Goal: Task Accomplishment & Management: Complete application form

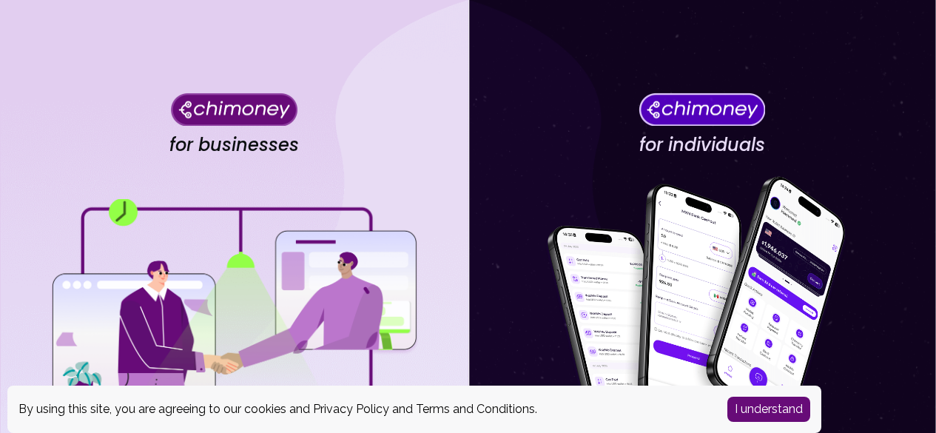
click at [767, 403] on button "I understand" at bounding box center [769, 409] width 83 height 25
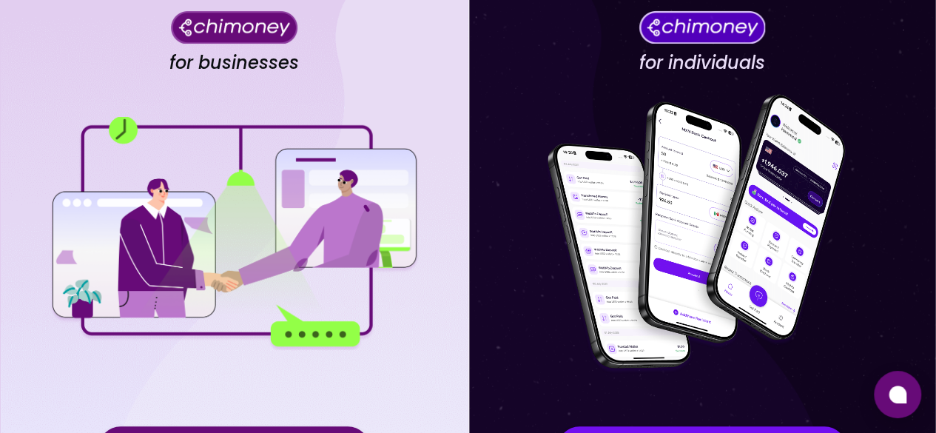
scroll to position [193, 0]
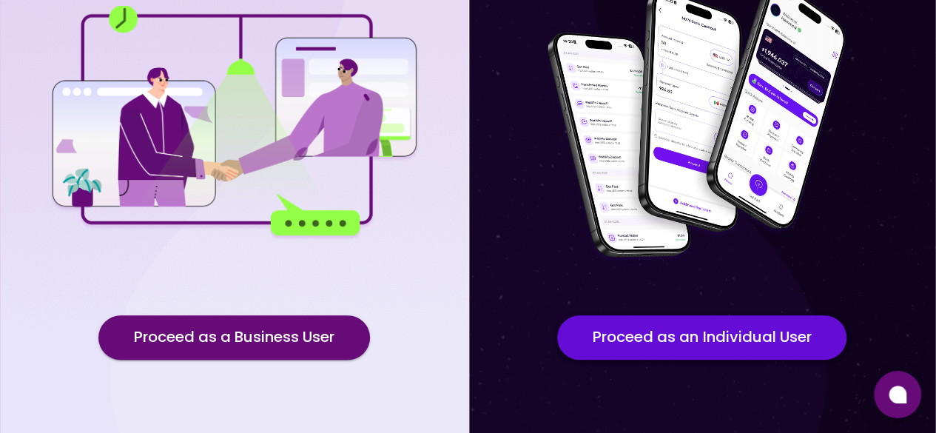
click at [700, 343] on button "Proceed as an Individual User" at bounding box center [701, 337] width 289 height 44
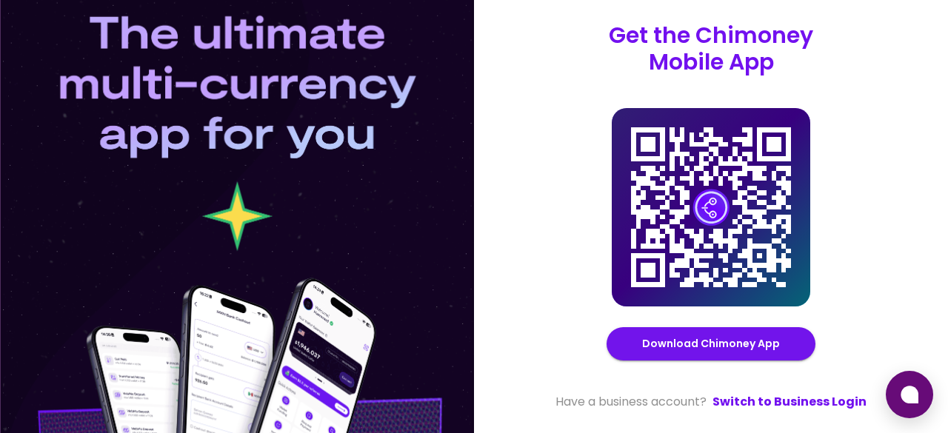
click at [419, 309] on div at bounding box center [237, 216] width 474 height 433
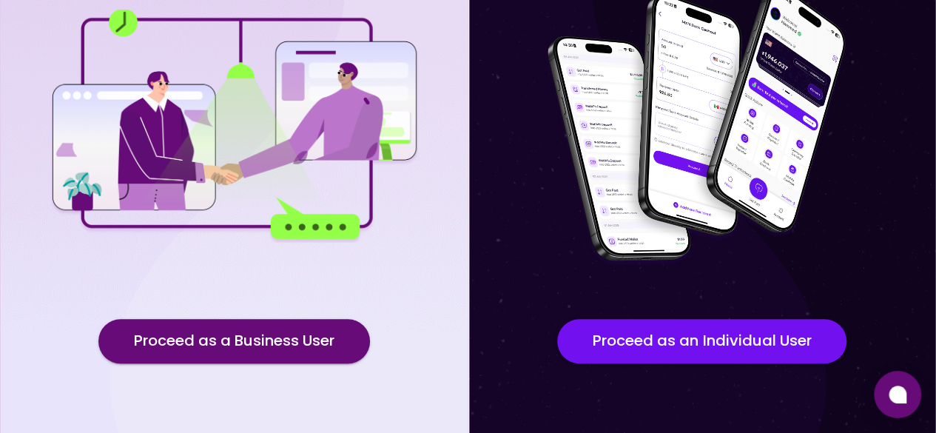
scroll to position [190, 0]
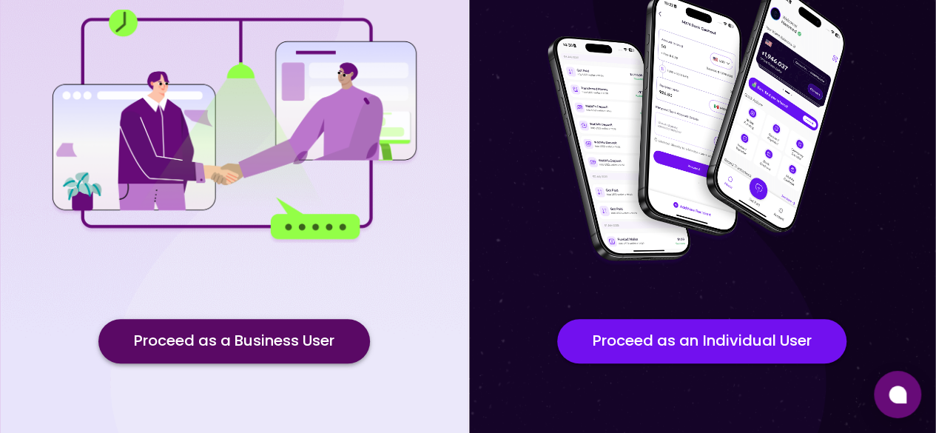
click at [320, 356] on button "Proceed as a Business User" at bounding box center [234, 341] width 272 height 44
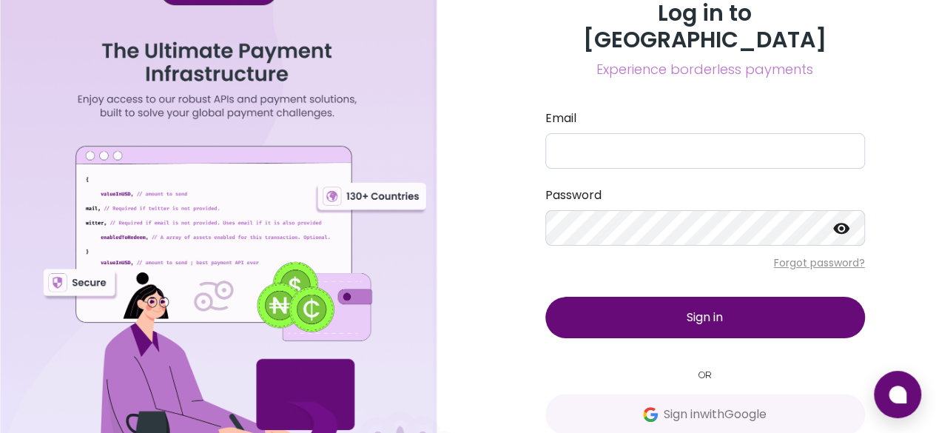
scroll to position [9, 0]
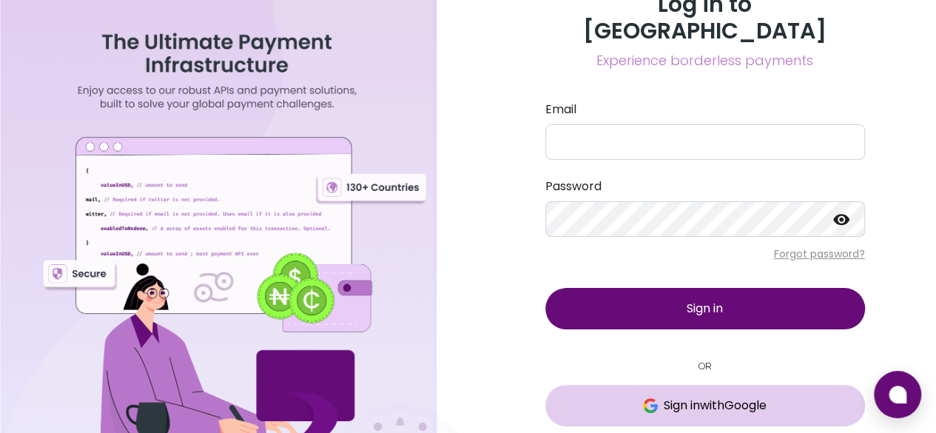
click at [816, 398] on button "Sign in with Google" at bounding box center [706, 405] width 320 height 41
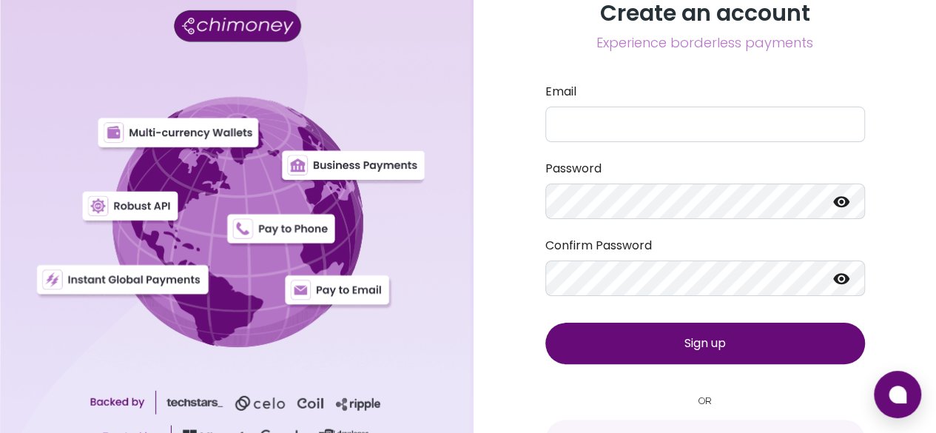
scroll to position [61, 0]
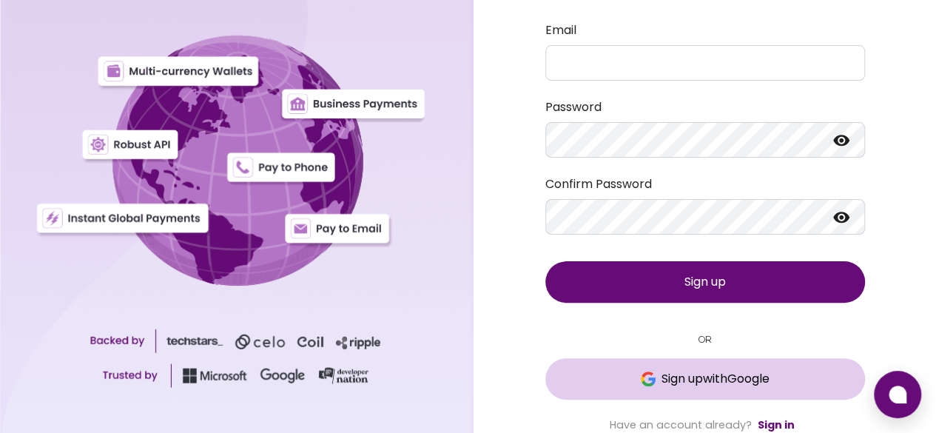
click at [728, 375] on span "Sign up with Google" at bounding box center [716, 379] width 108 height 18
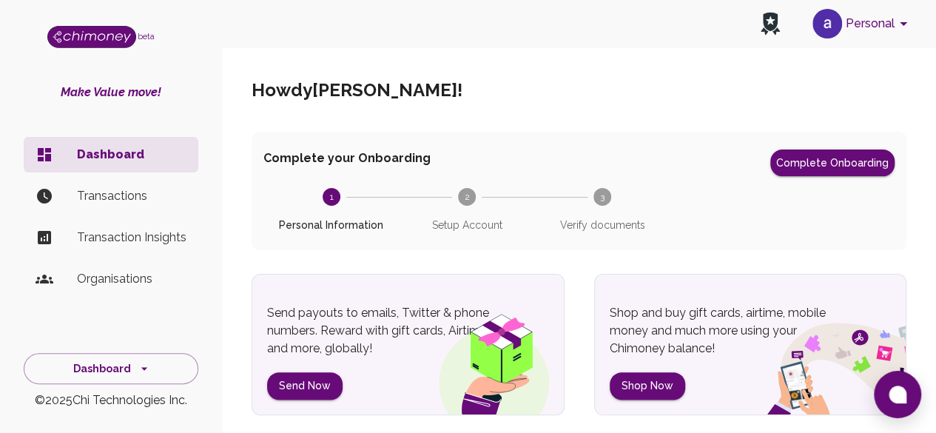
click at [617, 198] on span "3 Verify documents" at bounding box center [603, 210] width 124 height 44
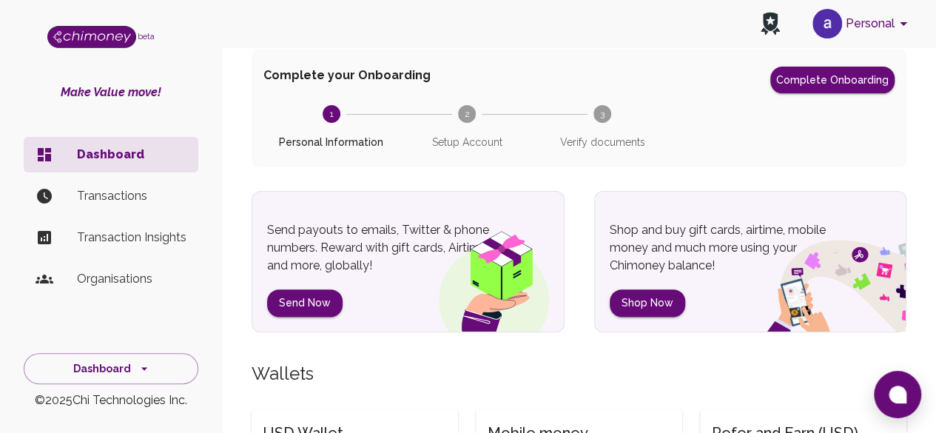
scroll to position [90, 0]
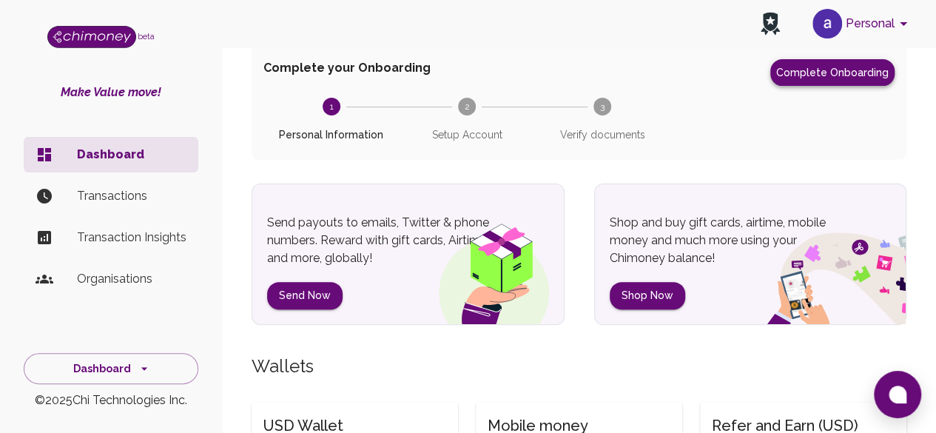
click at [859, 75] on button "Complete Onboarding" at bounding box center [833, 72] width 124 height 27
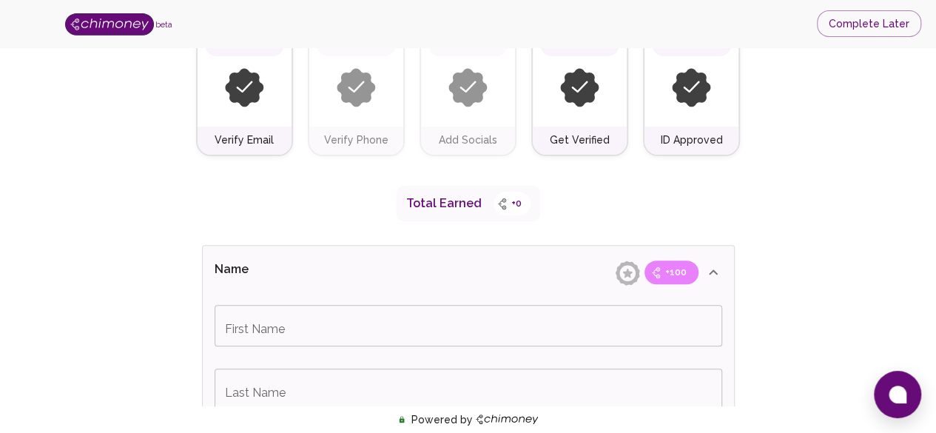
scroll to position [174, 0]
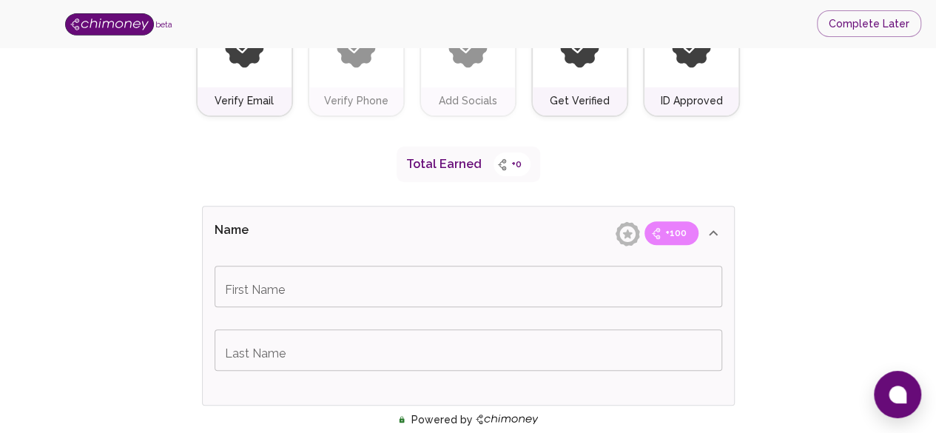
click at [620, 284] on input "First Name" at bounding box center [469, 286] width 508 height 41
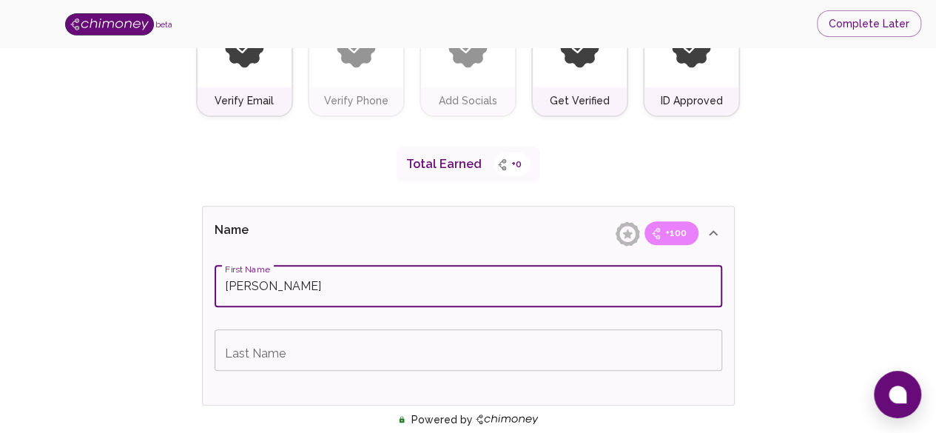
click at [456, 344] on input "Last Name" at bounding box center [469, 349] width 508 height 41
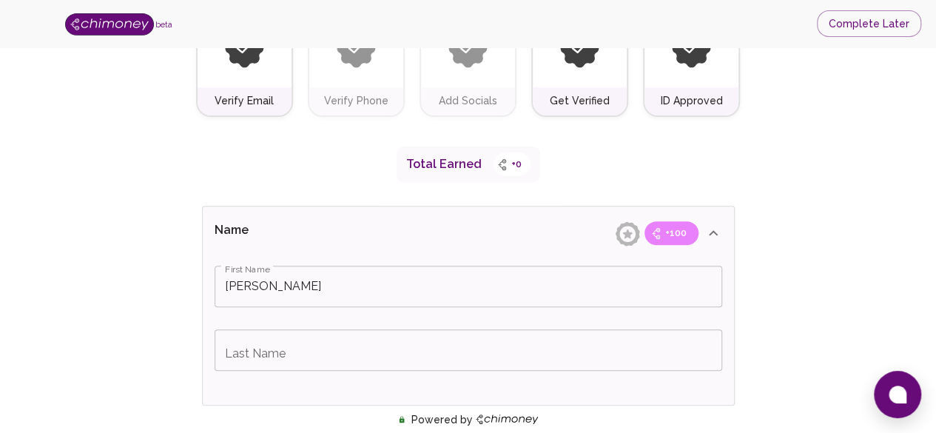
click at [593, 288] on input "[PERSON_NAME]" at bounding box center [469, 286] width 508 height 41
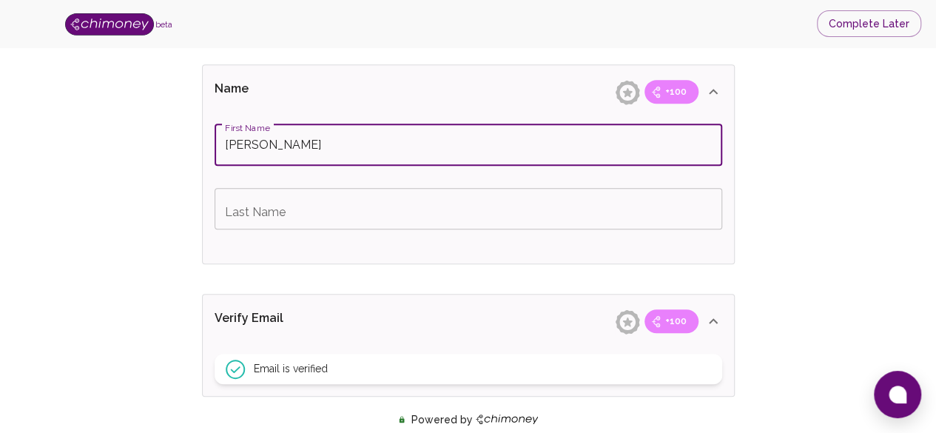
scroll to position [315, 0]
click at [295, 146] on input "[PERSON_NAME]" at bounding box center [469, 145] width 508 height 41
click at [286, 146] on input "[PERSON_NAME]" at bounding box center [469, 145] width 508 height 41
type input "[PERSON_NAME]"
click at [394, 201] on input "Last Name" at bounding box center [469, 209] width 508 height 41
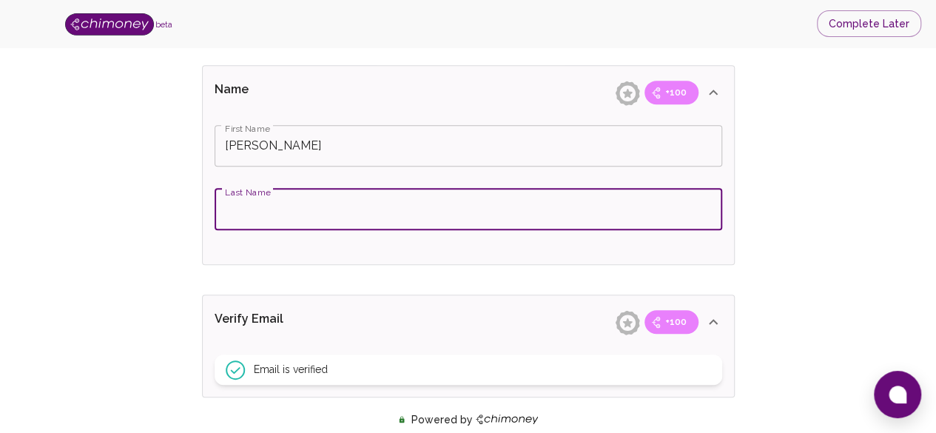
paste input "[PERSON_NAME]"
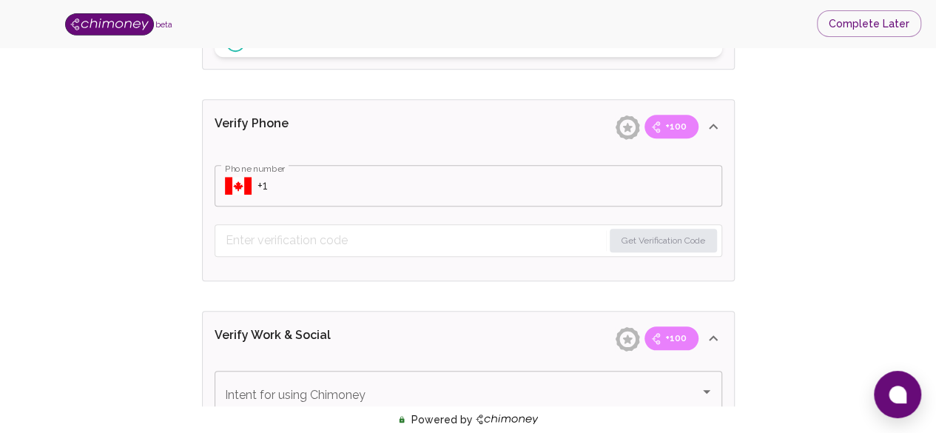
scroll to position [643, 0]
type input "[PERSON_NAME]"
click at [582, 181] on input "Phone number" at bounding box center [490, 184] width 465 height 41
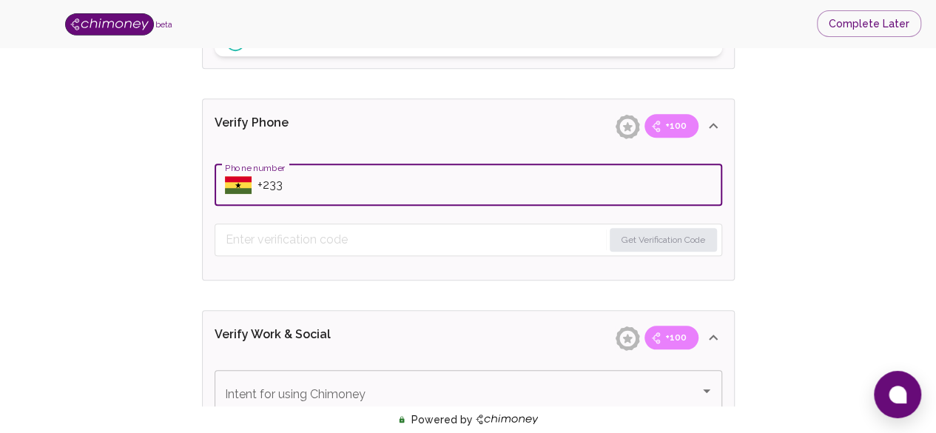
click at [395, 187] on input "Phone number" at bounding box center [490, 184] width 465 height 41
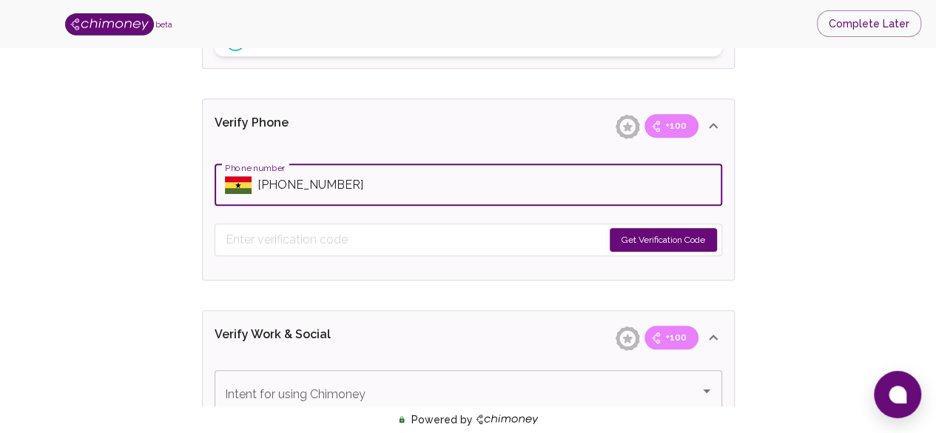
type input "[PHONE_NUMBER]"
click at [690, 240] on button "Get Verification Code" at bounding box center [663, 240] width 107 height 24
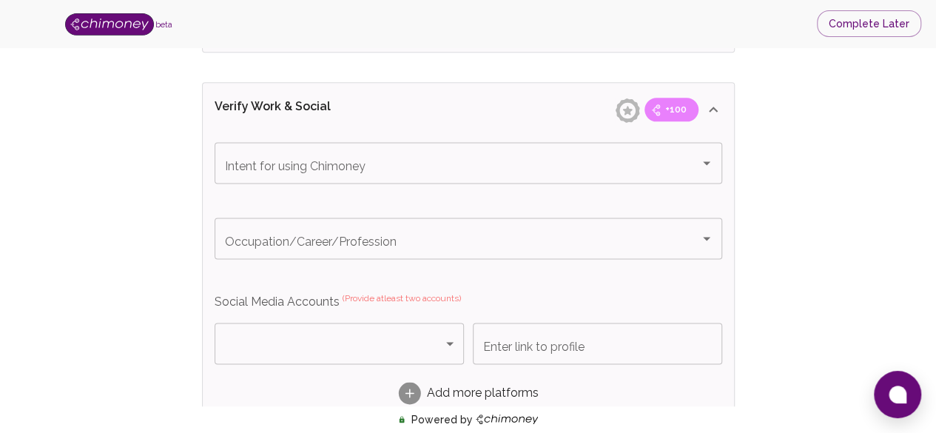
scroll to position [915, 0]
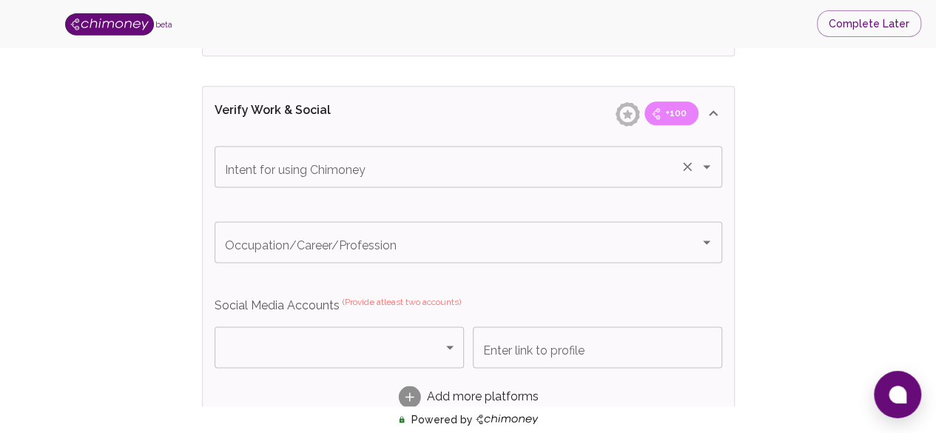
click at [247, 161] on div "Intent for using Chimoney Intent for using Chimoney" at bounding box center [469, 166] width 508 height 41
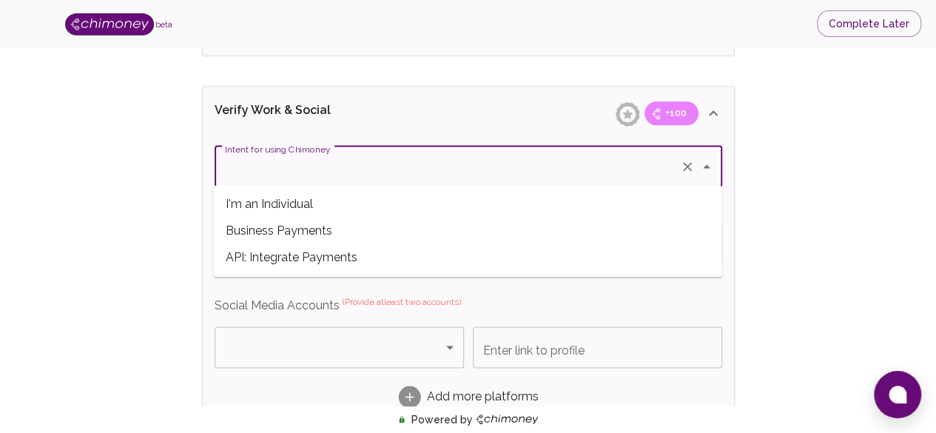
click at [227, 208] on span "I'm an Individual" at bounding box center [468, 204] width 509 height 27
type input "I'm an Individual"
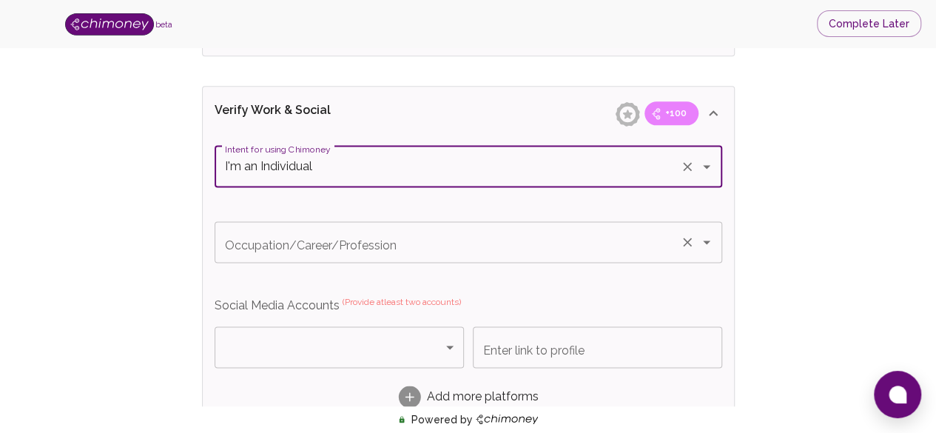
click at [224, 236] on div "Occupation/Career/Profession Occupation/Career/Profession" at bounding box center [469, 241] width 508 height 41
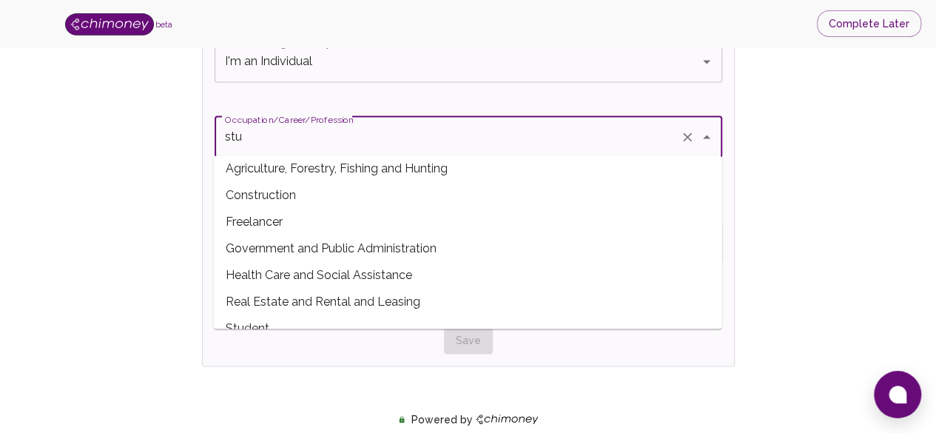
scroll to position [0, 0]
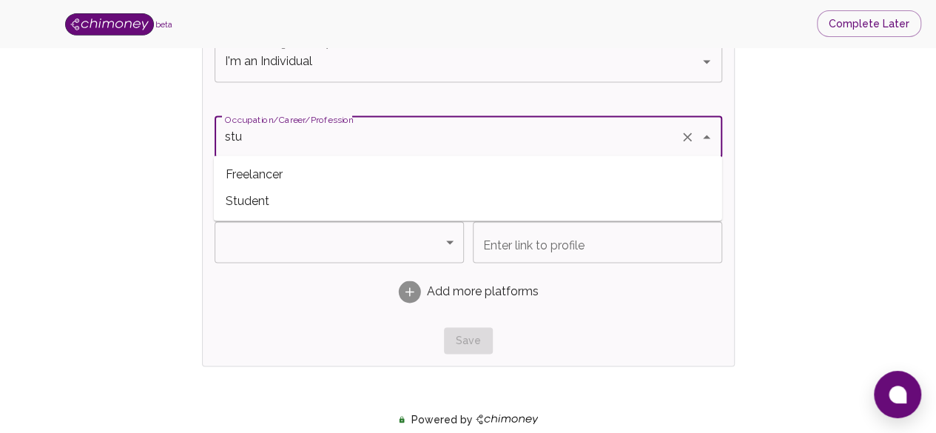
click at [287, 206] on span "Student" at bounding box center [468, 201] width 509 height 27
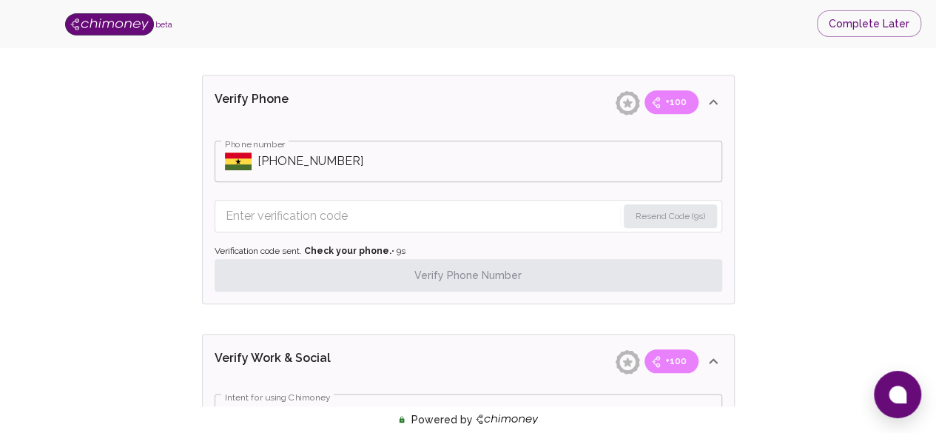
scroll to position [664, 0]
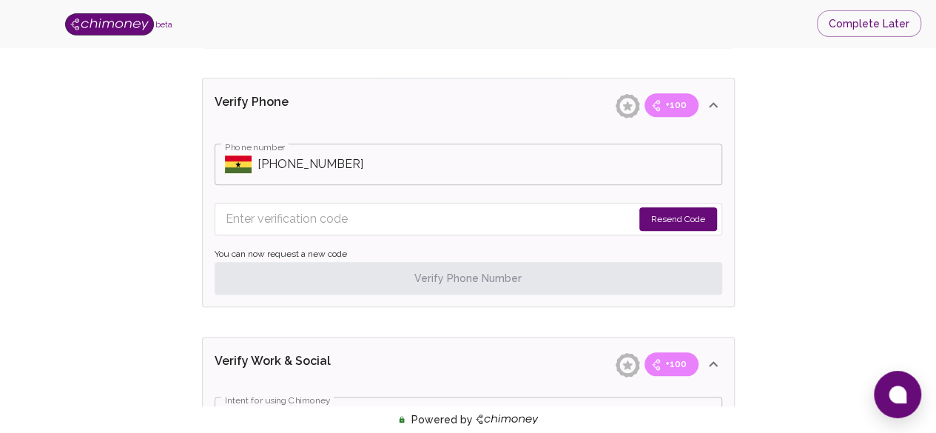
type input "Student"
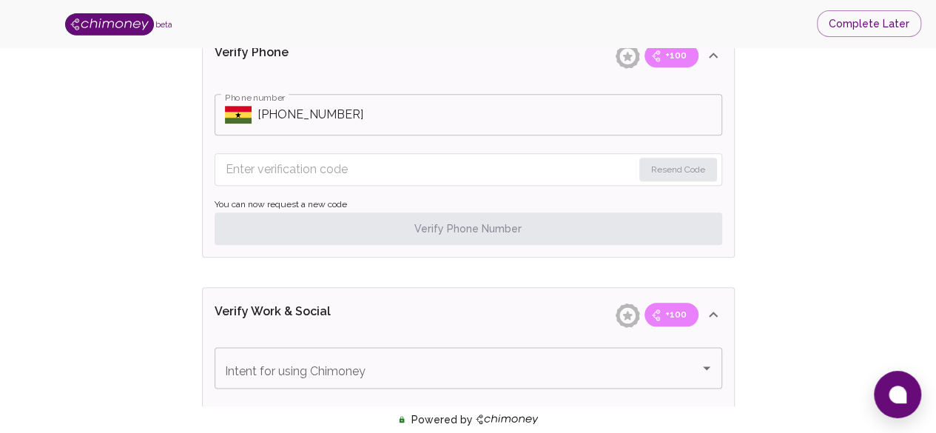
scroll to position [711, 0]
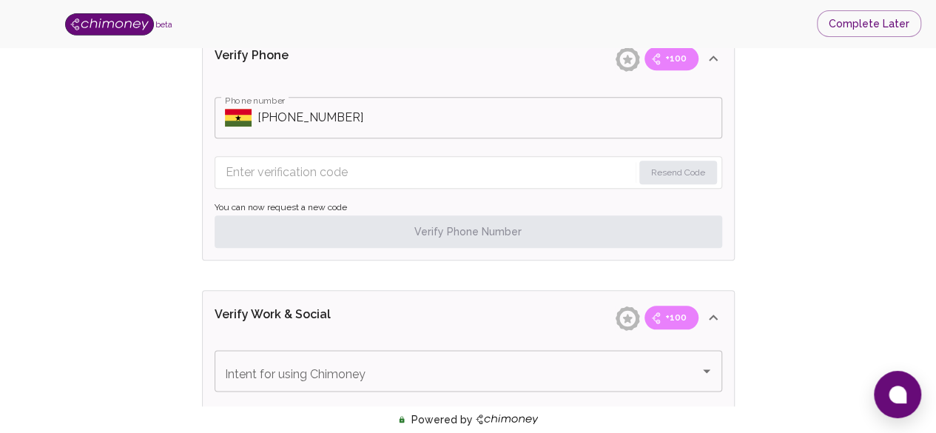
click at [498, 167] on input "Enter verification code" at bounding box center [429, 173] width 407 height 24
click at [477, 172] on input "Enter verification code" at bounding box center [429, 173] width 407 height 24
click at [483, 172] on input "Enter verification code" at bounding box center [429, 173] width 407 height 24
type input "6"
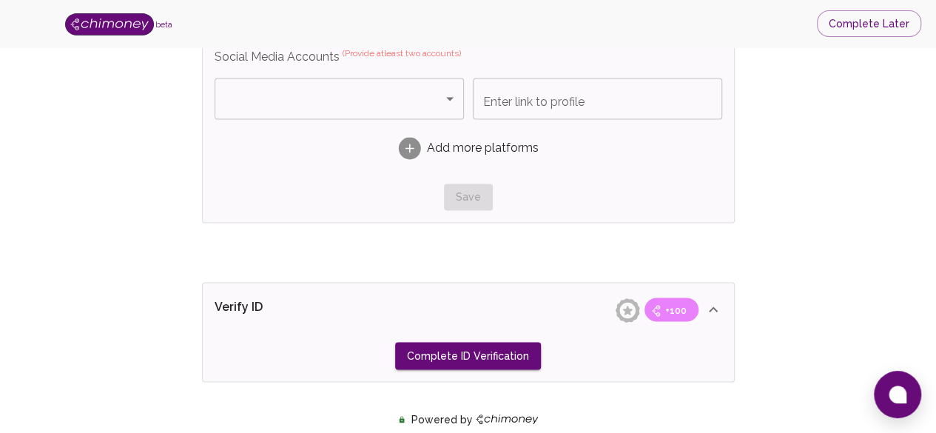
scroll to position [1101, 0]
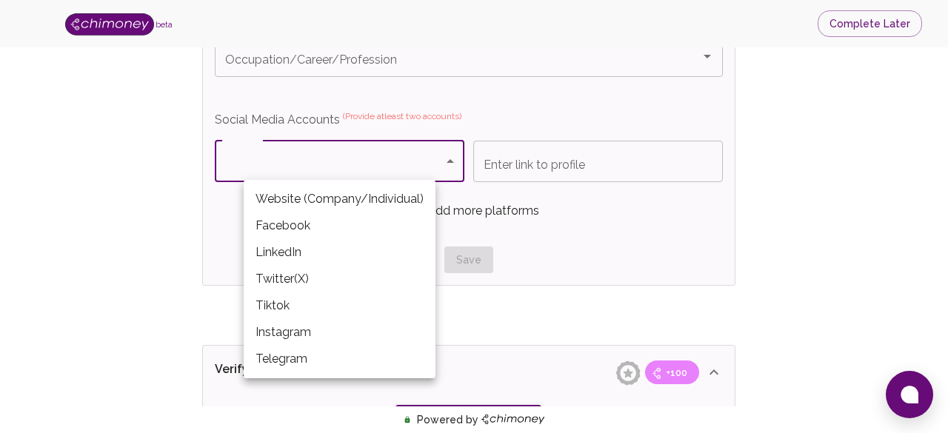
click at [566, 281] on div at bounding box center [474, 216] width 948 height 433
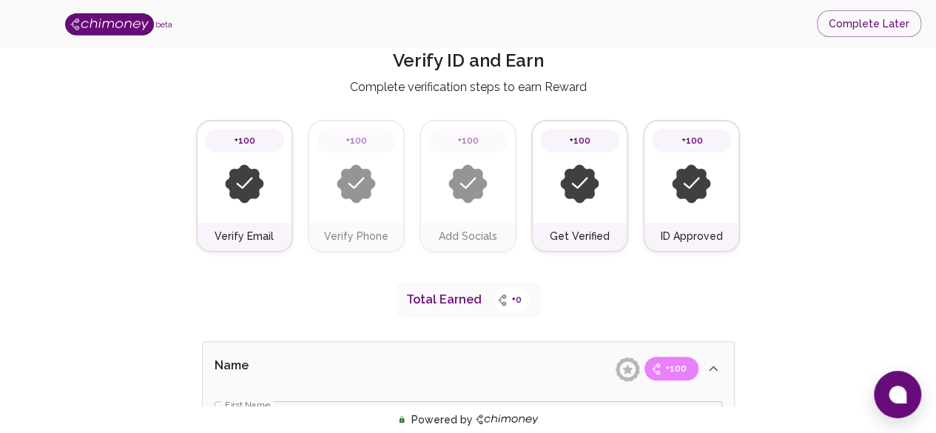
scroll to position [0, 0]
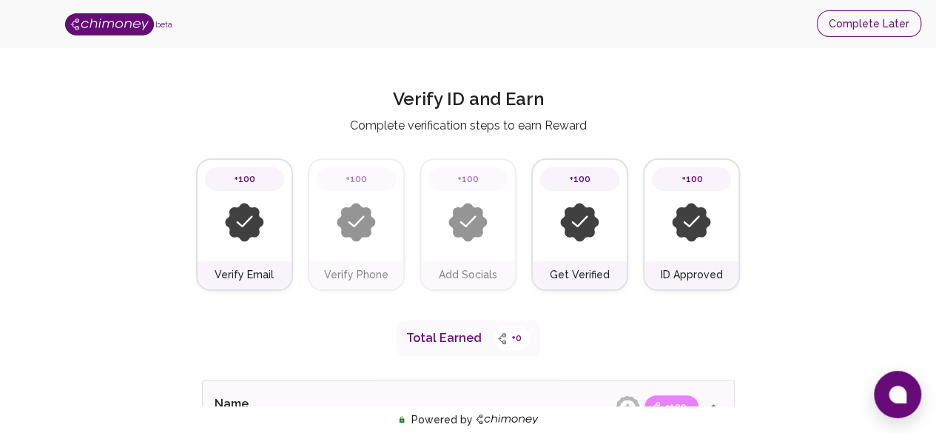
click at [881, 34] on button "Complete Later" at bounding box center [869, 23] width 104 height 27
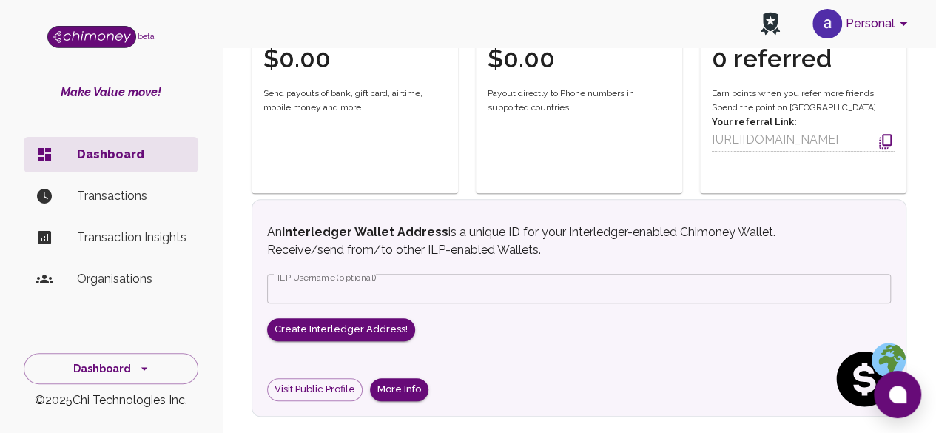
scroll to position [492, 0]
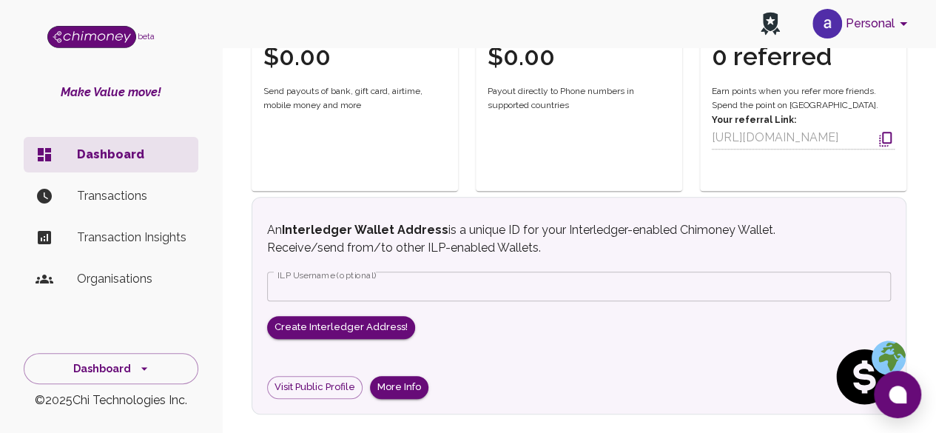
click at [557, 286] on input "ILP Username (optional)" at bounding box center [579, 287] width 624 height 30
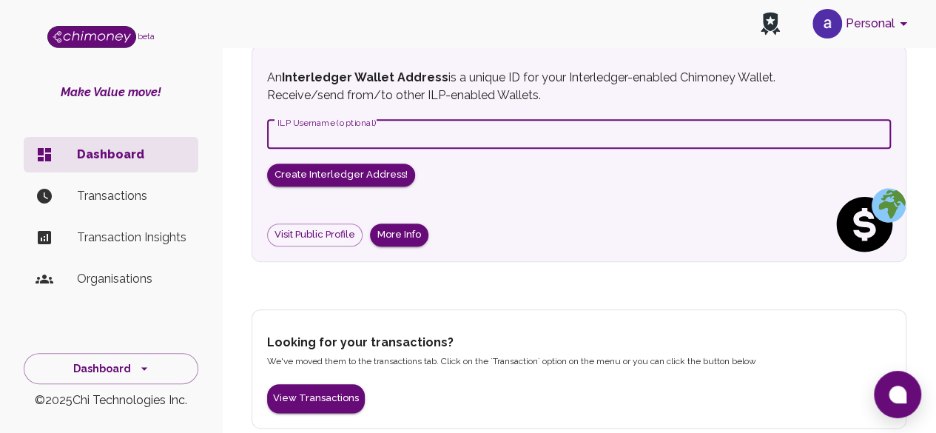
scroll to position [655, 0]
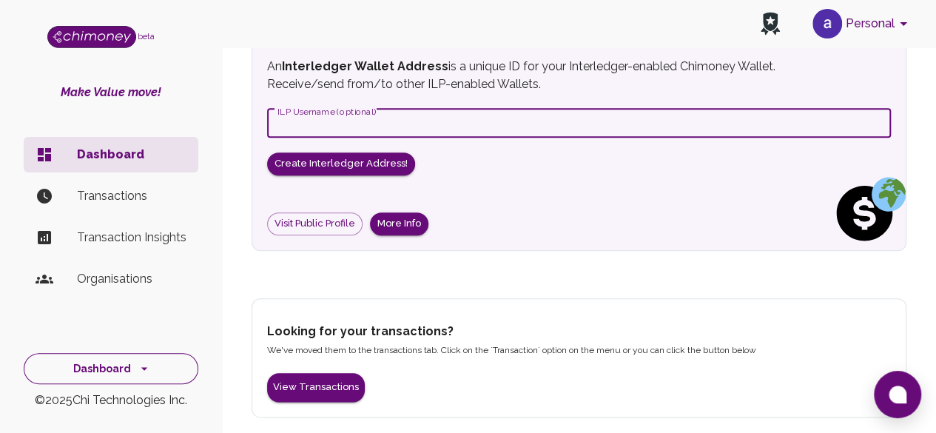
click at [167, 374] on button "Dashboard" at bounding box center [111, 369] width 175 height 32
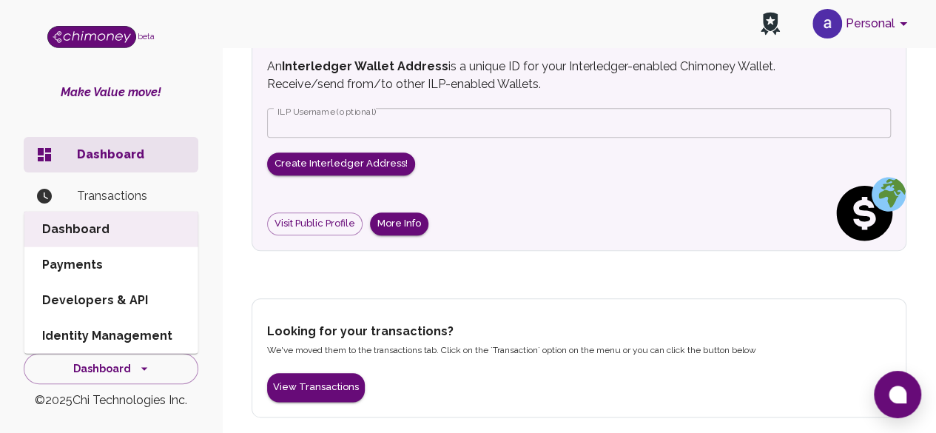
click at [164, 305] on li "Developers & API" at bounding box center [111, 301] width 174 height 36
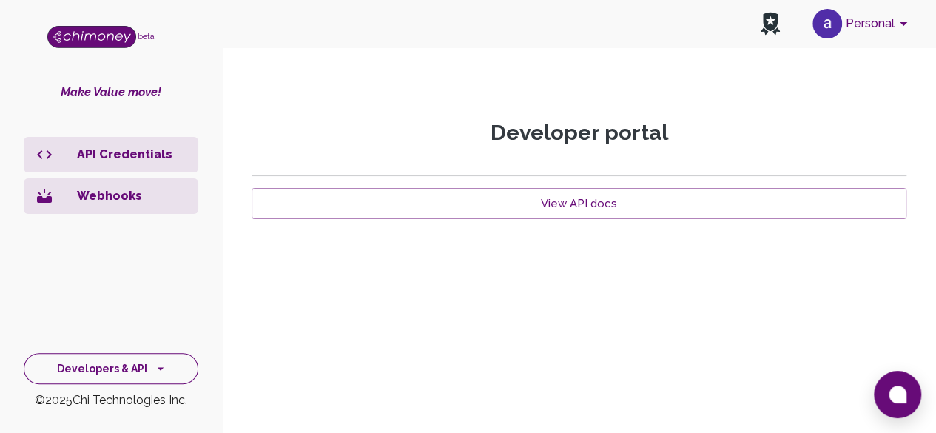
click at [139, 380] on button "Developers & API" at bounding box center [111, 369] width 175 height 32
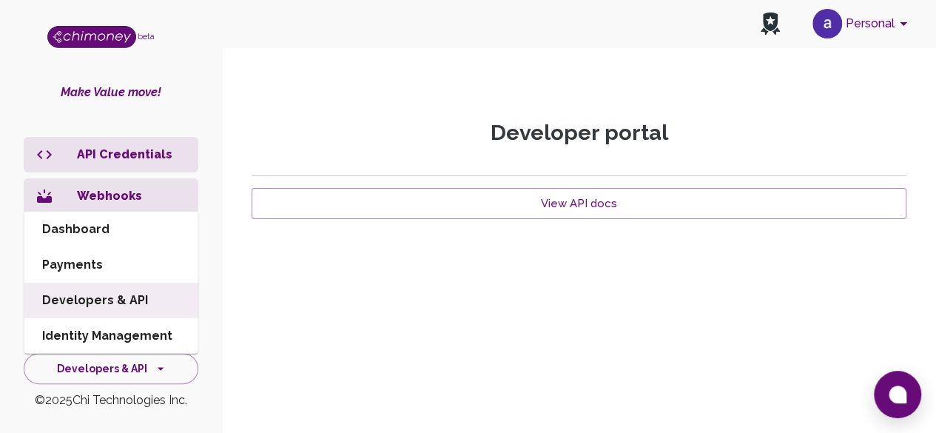
click at [167, 271] on li "Payments" at bounding box center [111, 265] width 174 height 36
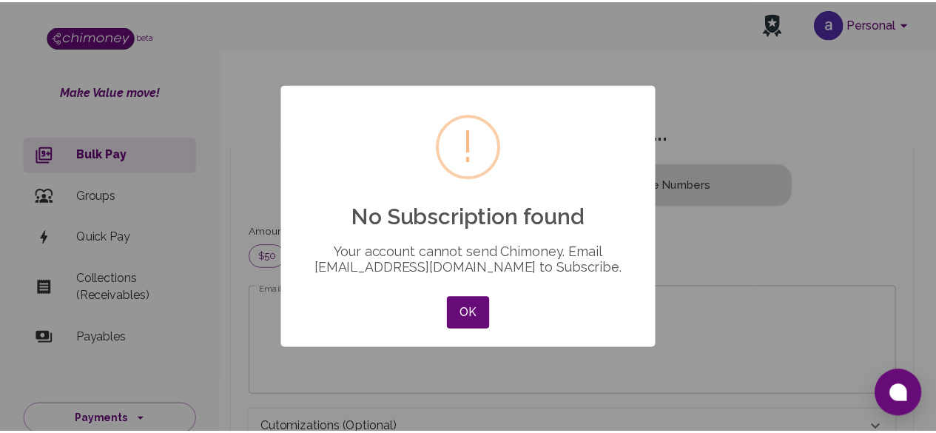
scroll to position [180, 619]
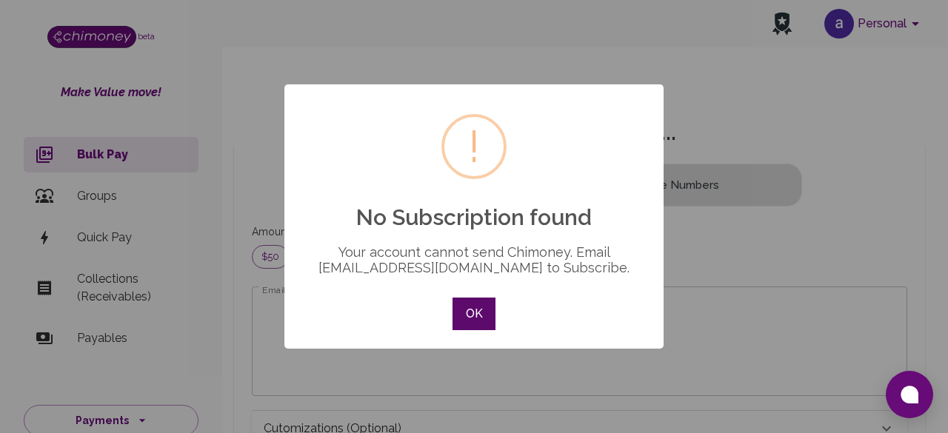
click at [469, 309] on button "OK" at bounding box center [473, 314] width 43 height 33
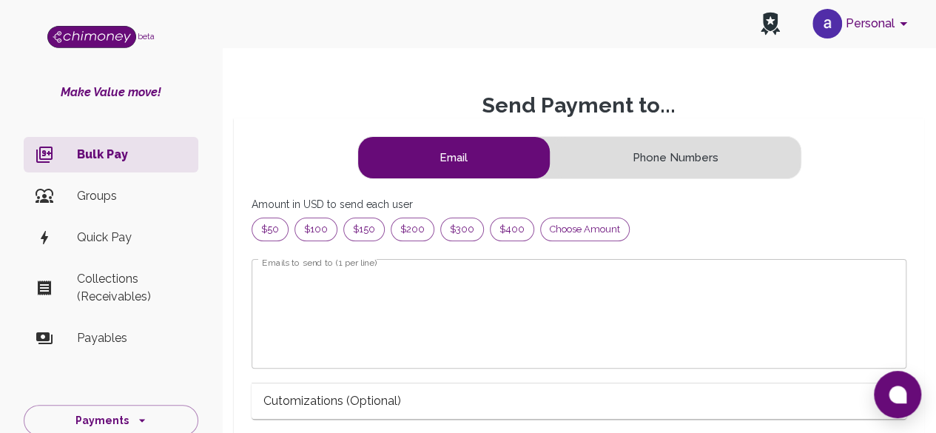
scroll to position [28, 0]
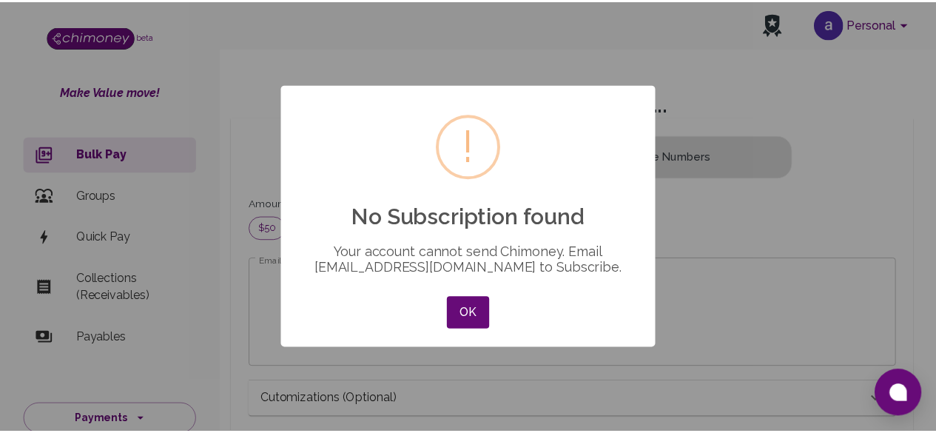
scroll to position [180, 619]
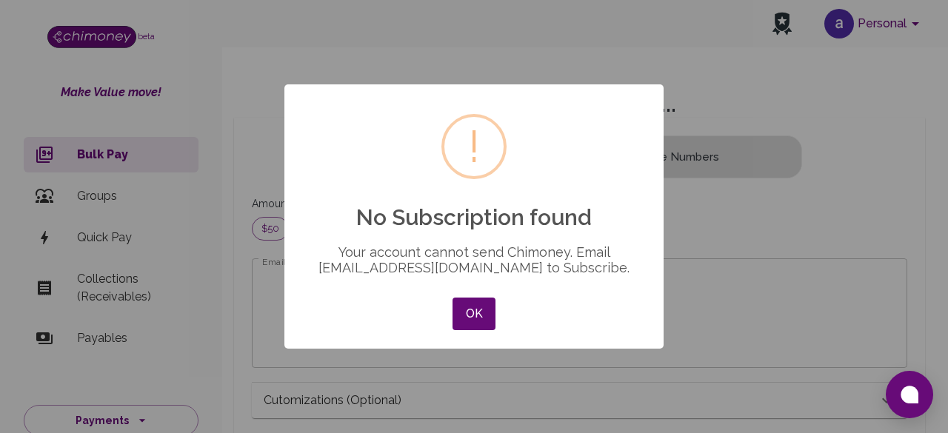
click at [466, 321] on button "OK" at bounding box center [473, 314] width 43 height 33
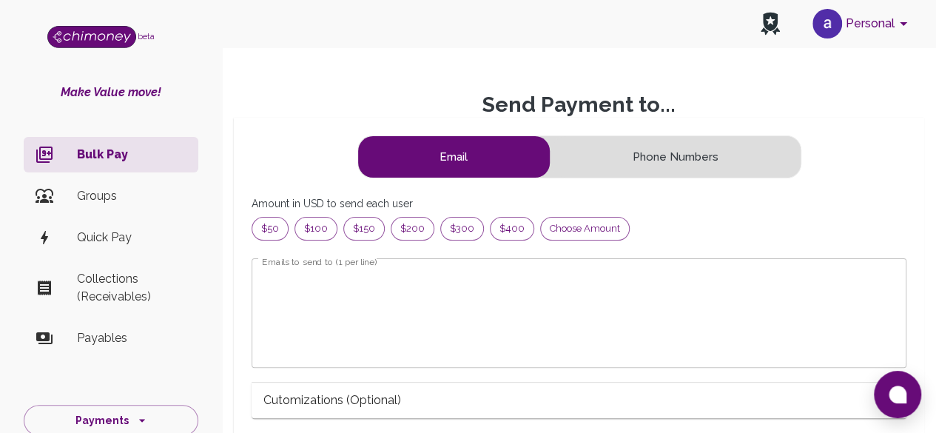
scroll to position [12, 12]
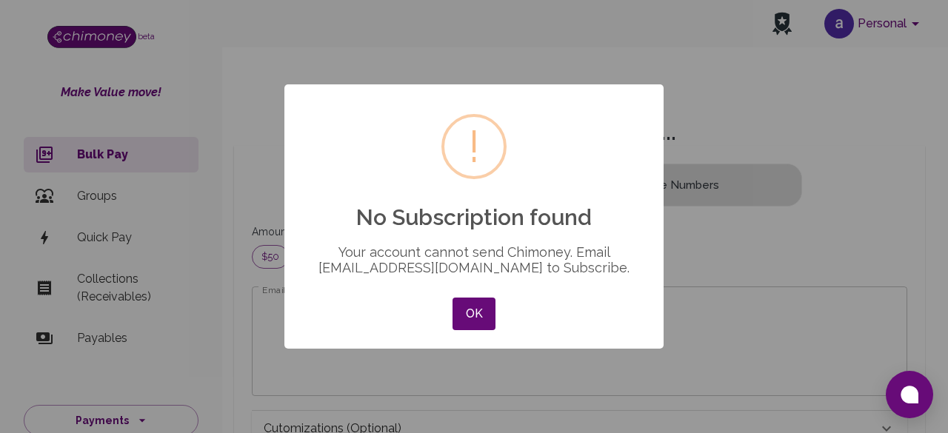
scroll to position [180, 619]
